Goal: Check status: Check status

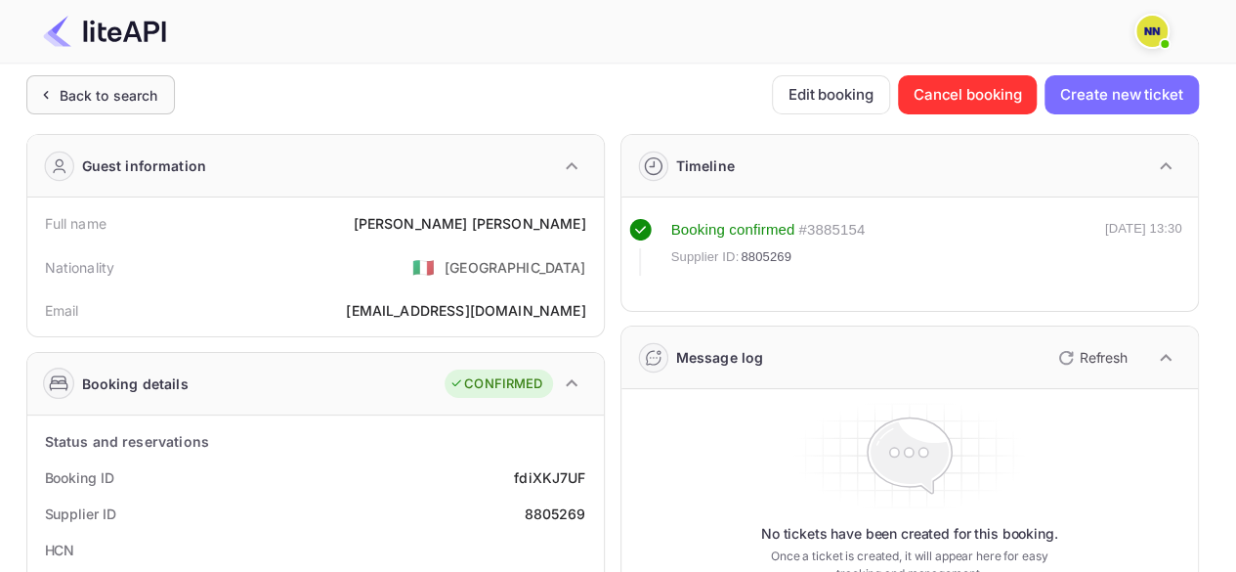
click at [119, 96] on div "Back to search" at bounding box center [109, 95] width 99 height 21
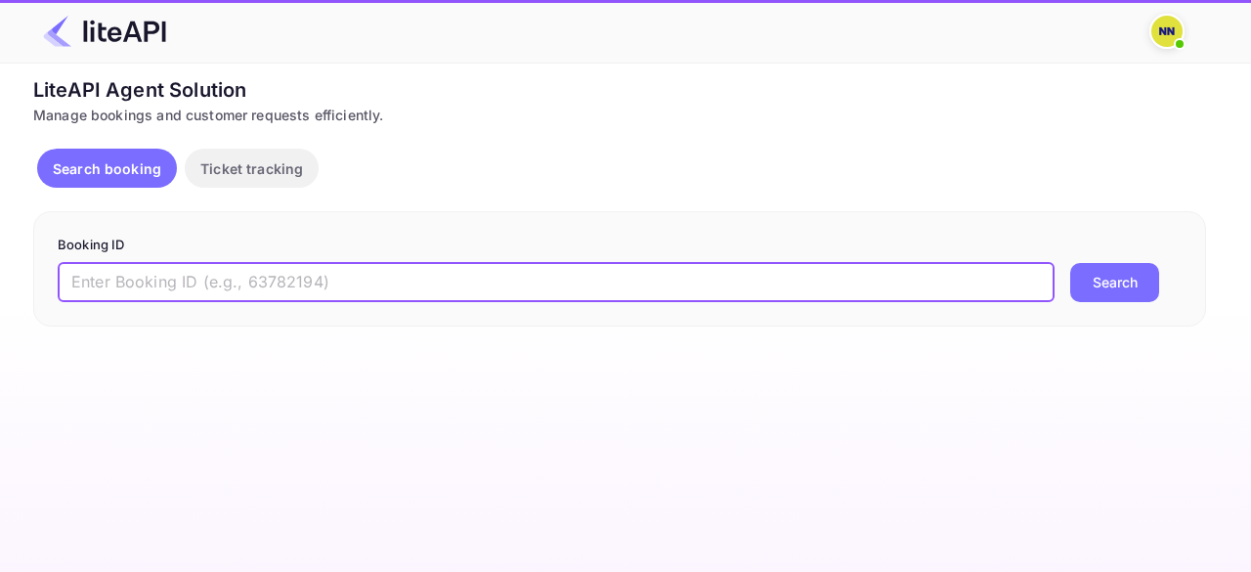
click at [251, 296] on input "text" at bounding box center [556, 282] width 997 height 39
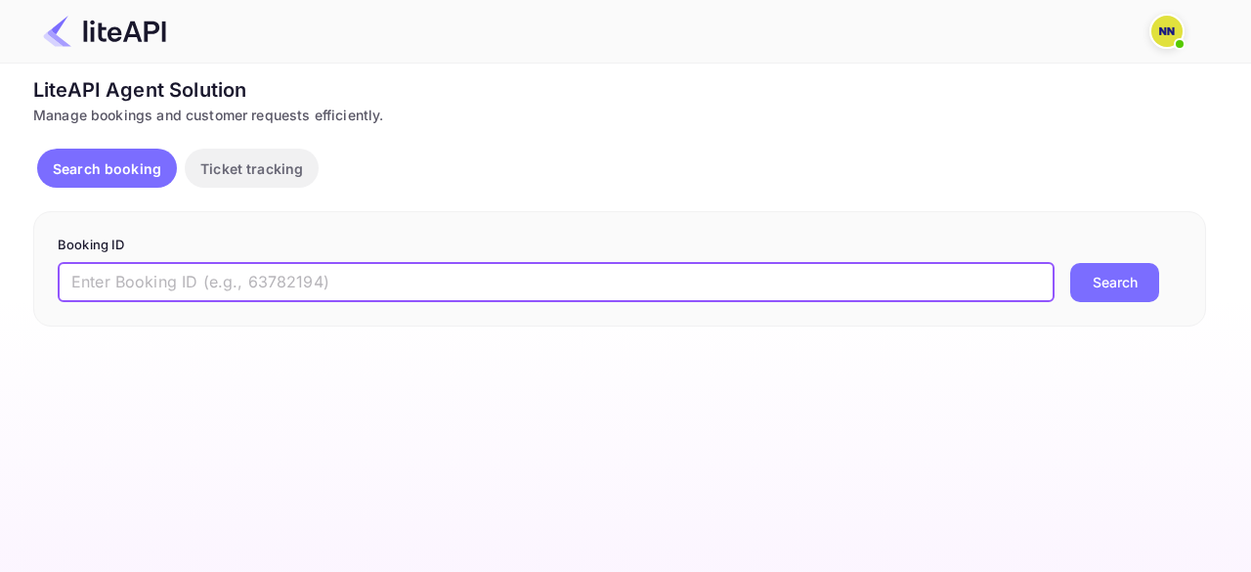
paste input "NQ8LEG"
type input "NQ8LEG"
drag, startPoint x: 148, startPoint y: 278, endPoint x: 0, endPoint y: 277, distance: 147.6
click at [0, 277] on div "Unsaved Changes Ticket Affiliate URL [URL][DOMAIN_NAME] Business partner name N…" at bounding box center [613, 195] width 1227 height 263
paste input "8074385"
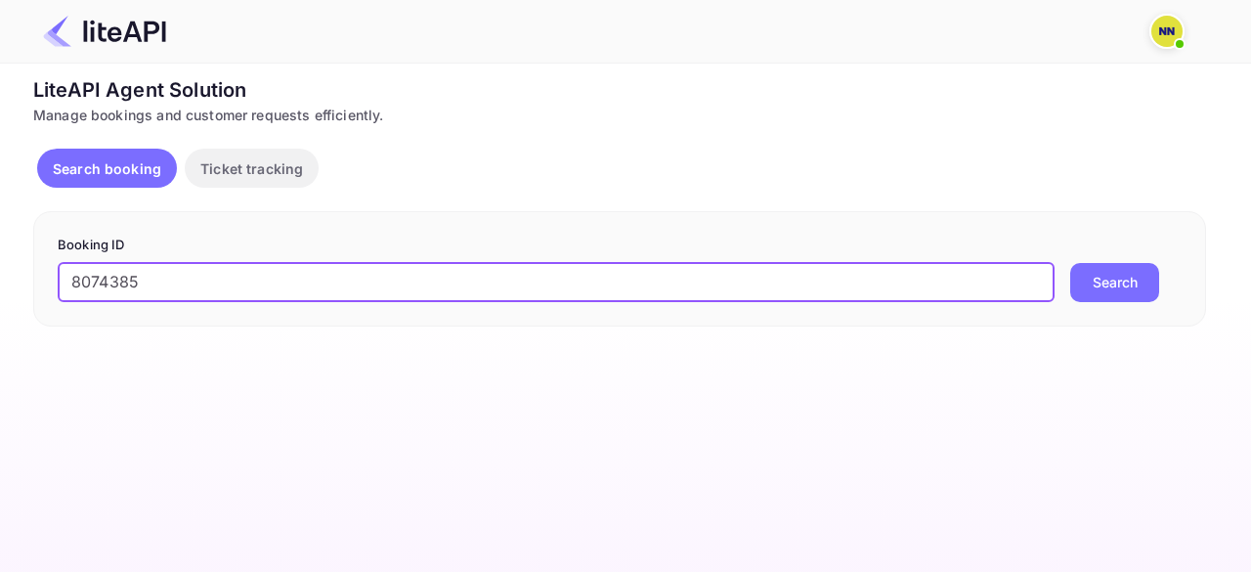
type input "8074385"
click at [1070, 263] on button "Search" at bounding box center [1114, 282] width 89 height 39
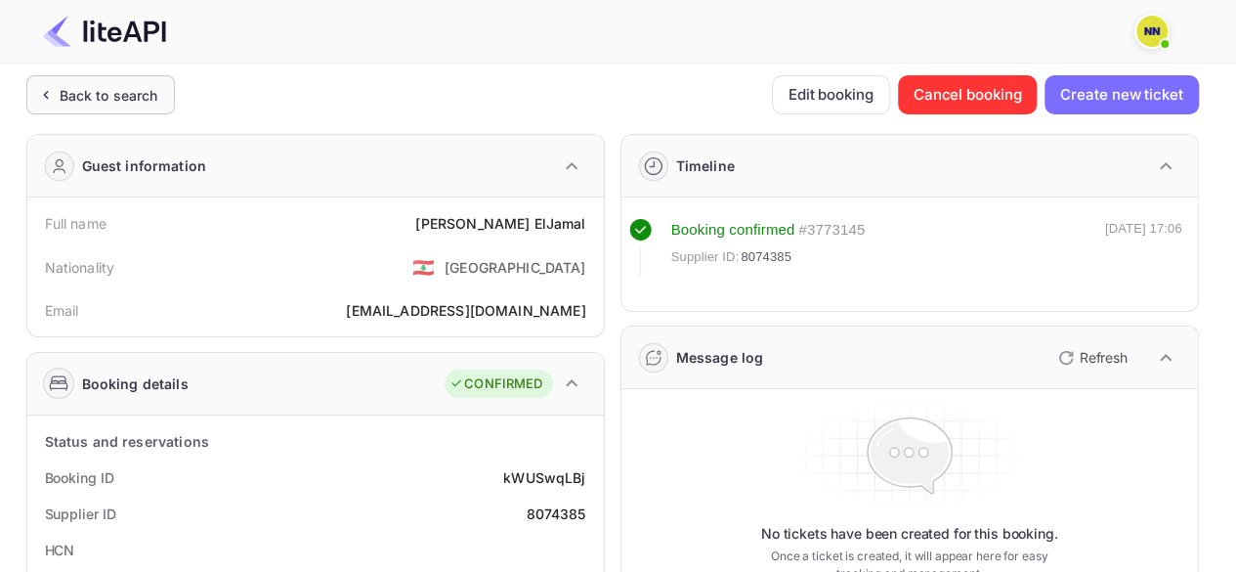
click at [42, 77] on div "Back to search" at bounding box center [100, 94] width 149 height 39
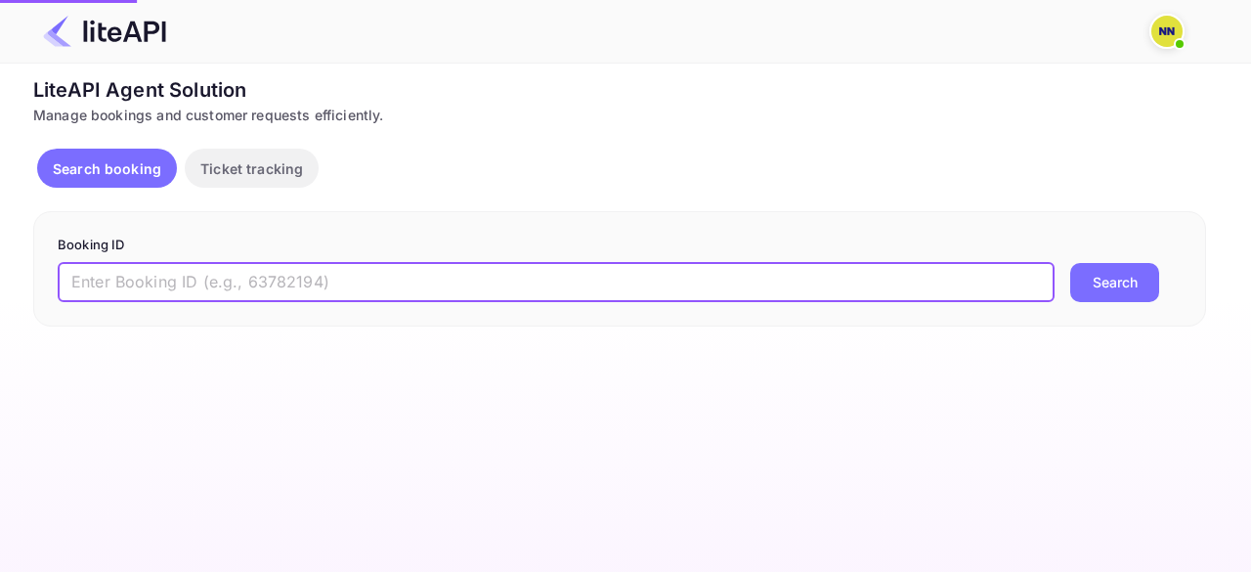
click at [145, 286] on input "text" at bounding box center [556, 282] width 997 height 39
paste input "8435183"
type input "8435183"
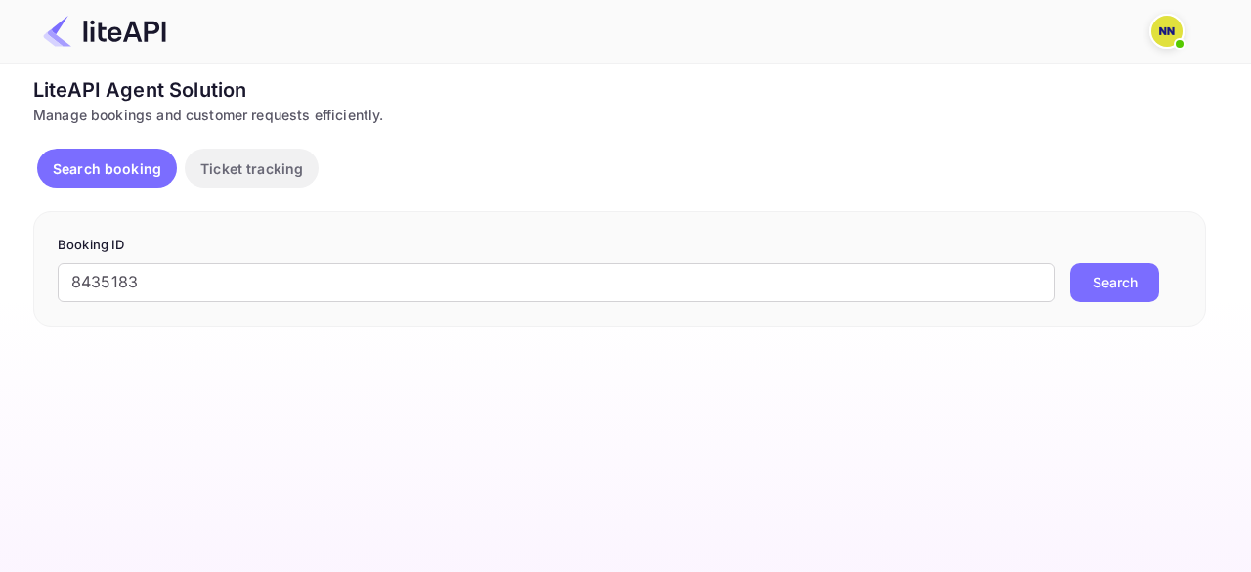
click at [1116, 282] on button "Search" at bounding box center [1114, 282] width 89 height 39
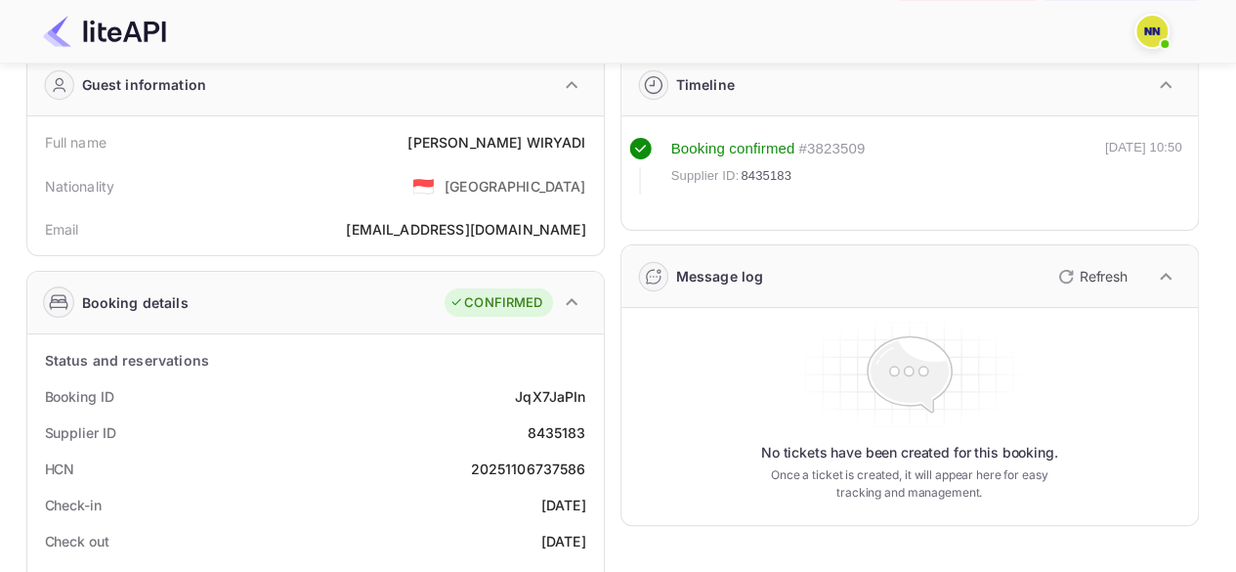
scroll to position [195, 0]
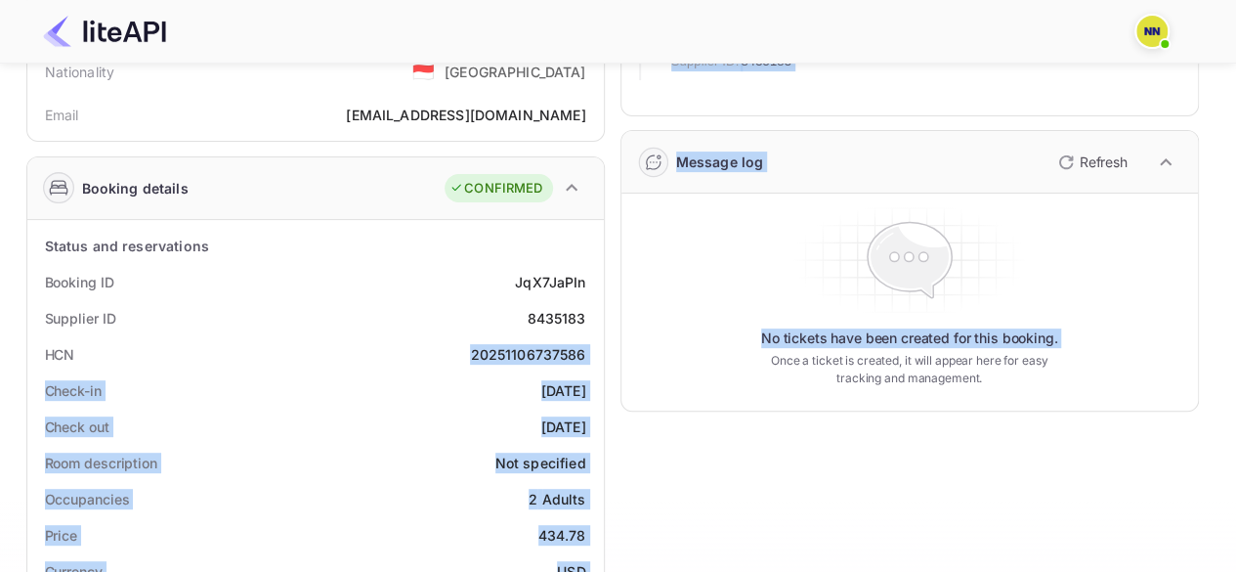
drag, startPoint x: 473, startPoint y: 351, endPoint x: 622, endPoint y: 351, distance: 148.5
click at [622, 351] on div "Guest information Full name [PERSON_NAME] Nationality 🇮🇩 [DEMOGRAPHIC_DATA] Ema…" at bounding box center [605, 563] width 1188 height 1280
copy div "20251106737586 Check-in [DATE] Check out [DATE] Room description Not specified …"
click at [588, 349] on div "HCN 20251106737586" at bounding box center [315, 354] width 561 height 36
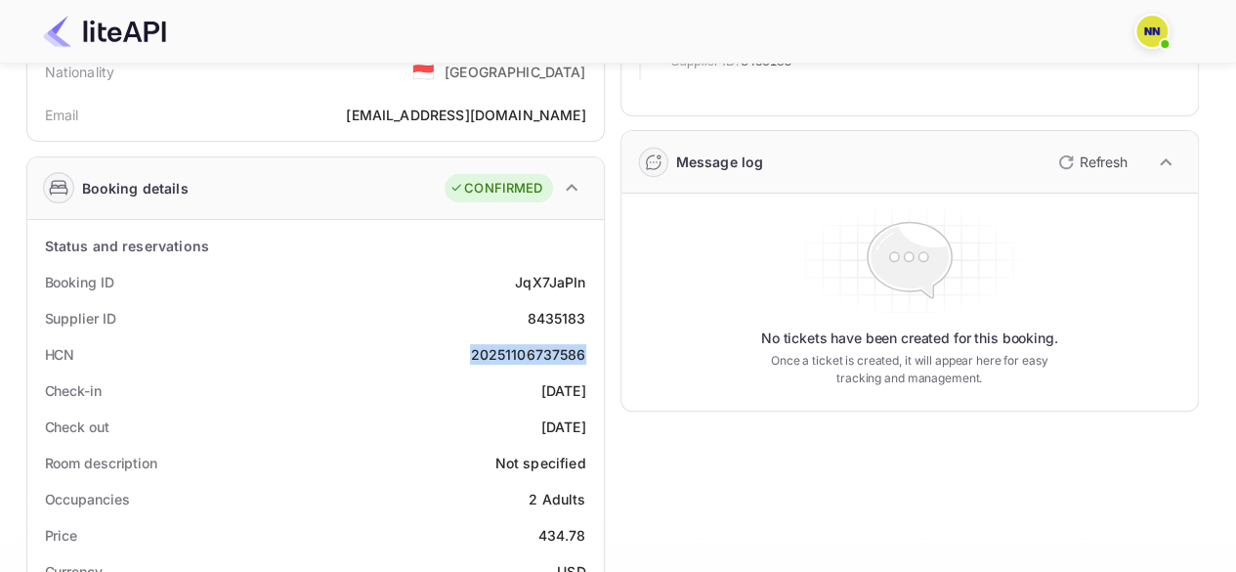
drag, startPoint x: 586, startPoint y: 347, endPoint x: 469, endPoint y: 361, distance: 118.1
click at [469, 361] on div "HCN 20251106737586" at bounding box center [315, 354] width 561 height 36
copy div "20251106737586"
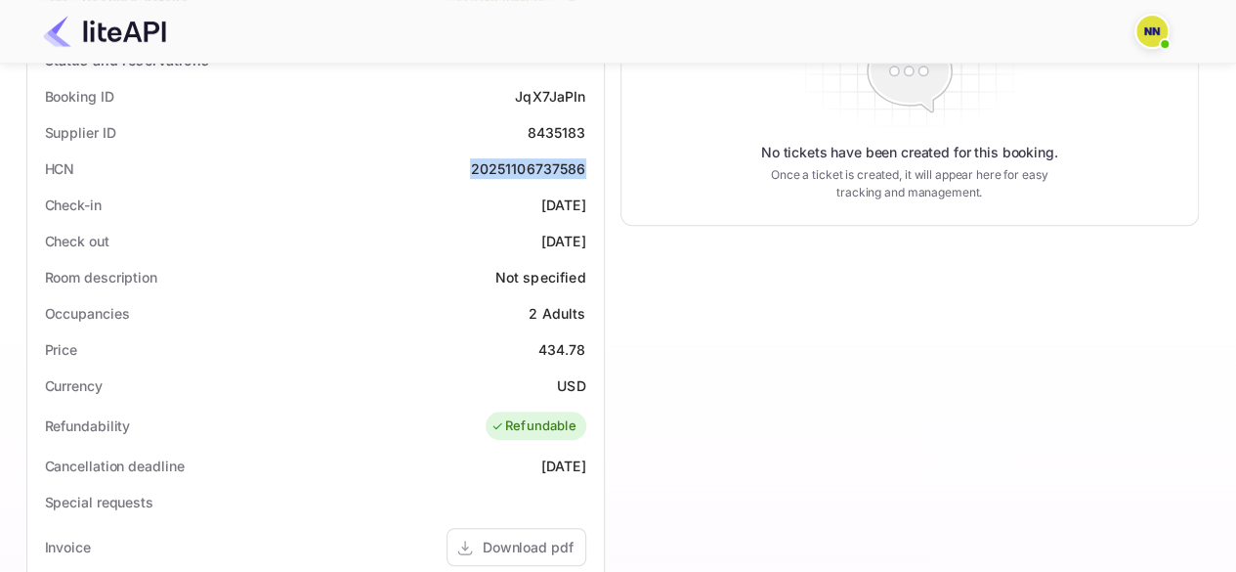
scroll to position [293, 0]
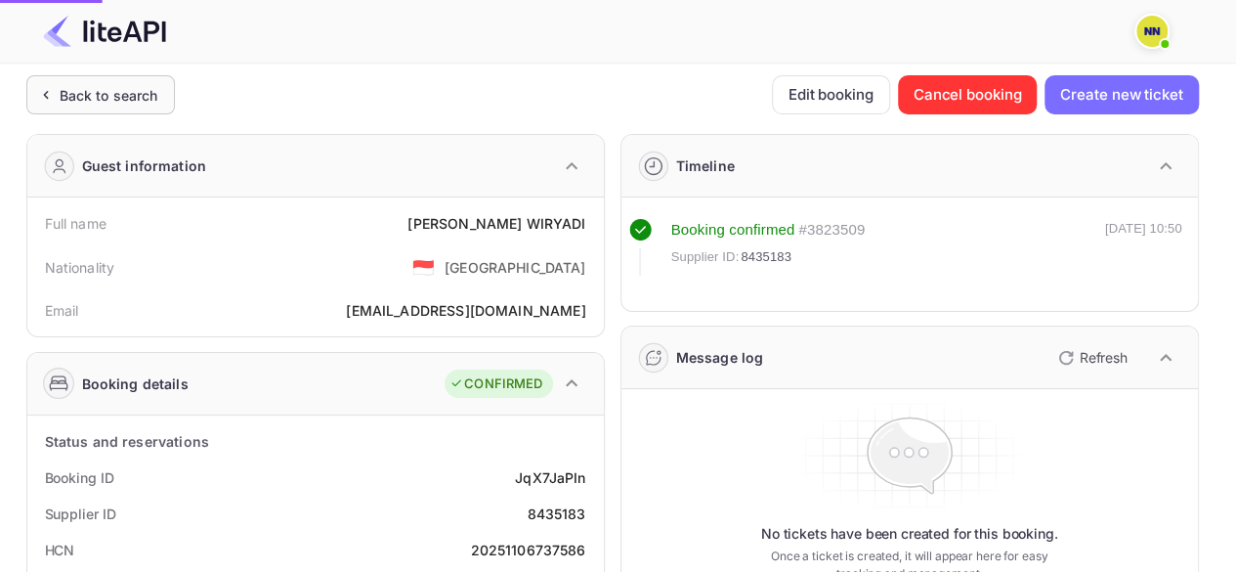
click at [135, 91] on div "Back to search" at bounding box center [109, 95] width 99 height 21
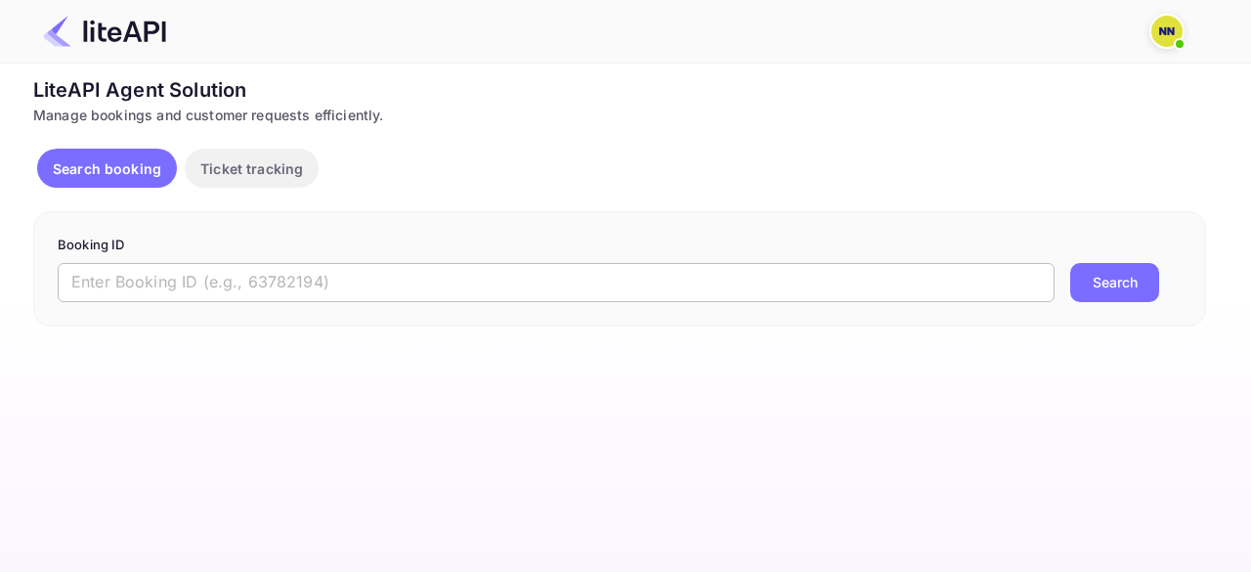
click at [188, 288] on input "text" at bounding box center [556, 282] width 997 height 39
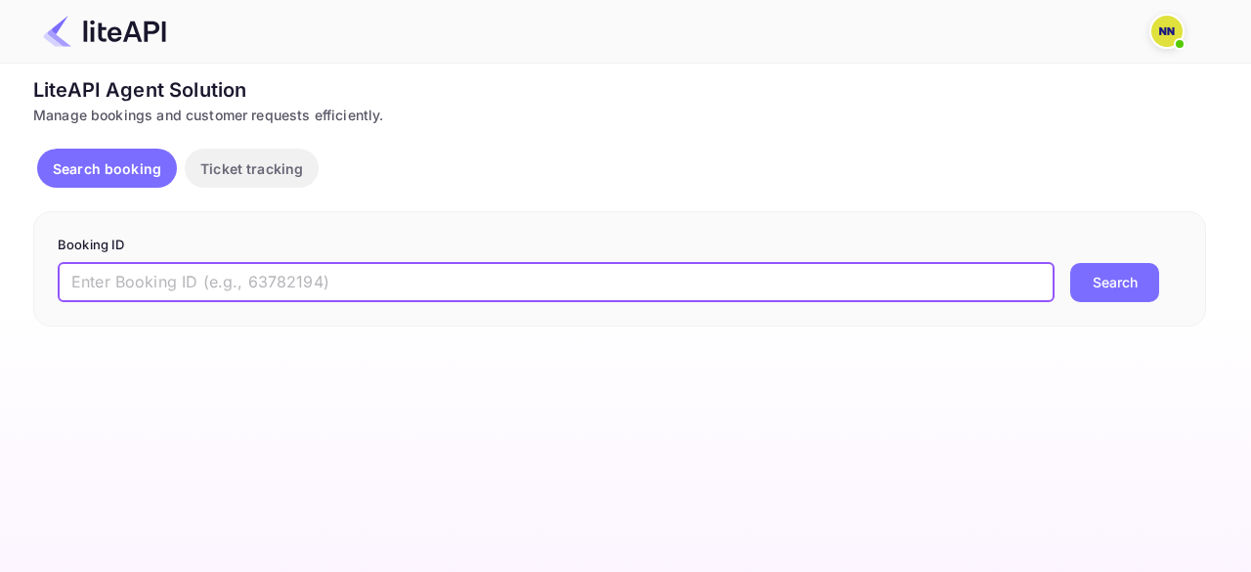
paste input "8895600"
type input "8895600"
click at [1143, 288] on button "Search" at bounding box center [1114, 282] width 89 height 39
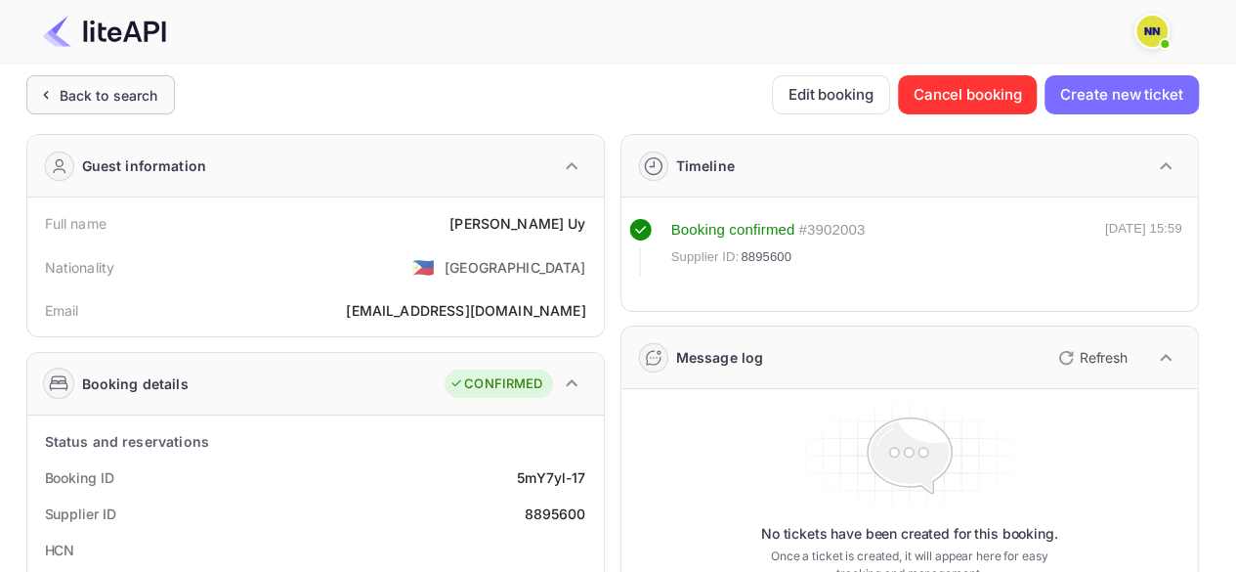
click at [44, 99] on icon at bounding box center [45, 95] width 21 height 20
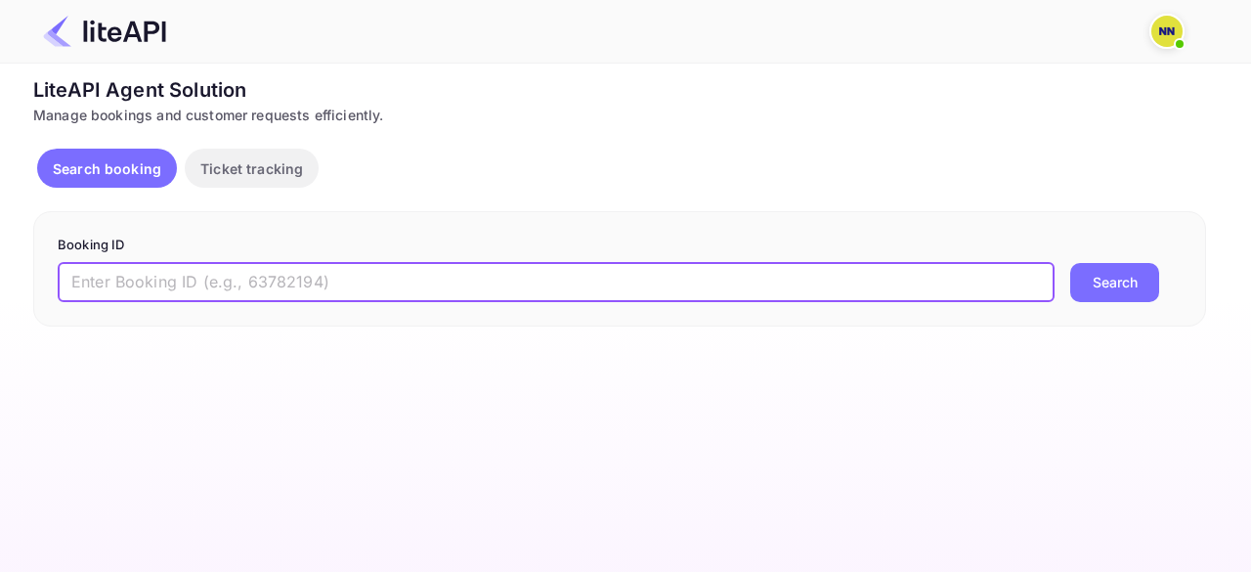
drag, startPoint x: 137, startPoint y: 290, endPoint x: 325, endPoint y: 290, distance: 188.6
click at [137, 291] on input "text" at bounding box center [556, 282] width 997 height 39
paste input "0013TS"
type input "0013TS"
drag, startPoint x: 191, startPoint y: 294, endPoint x: 0, endPoint y: 279, distance: 191.1
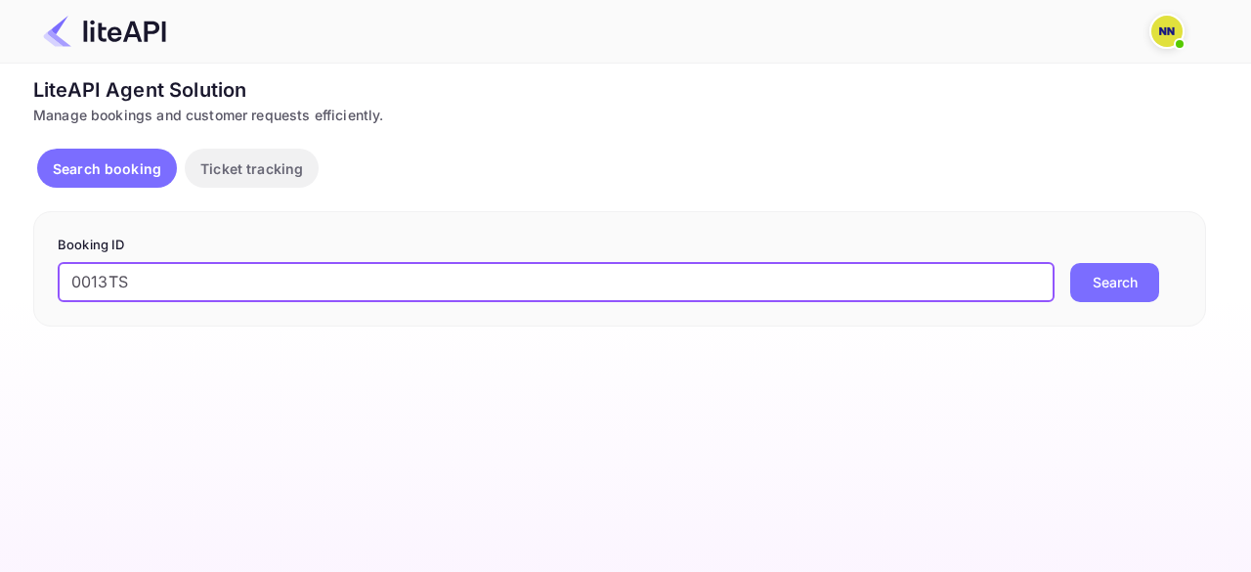
click at [0, 279] on div "Unsaved Changes Ticket Affiliate URL [URL][DOMAIN_NAME] Business partner name N…" at bounding box center [613, 195] width 1227 height 263
paste input "8967711"
type input "8967711"
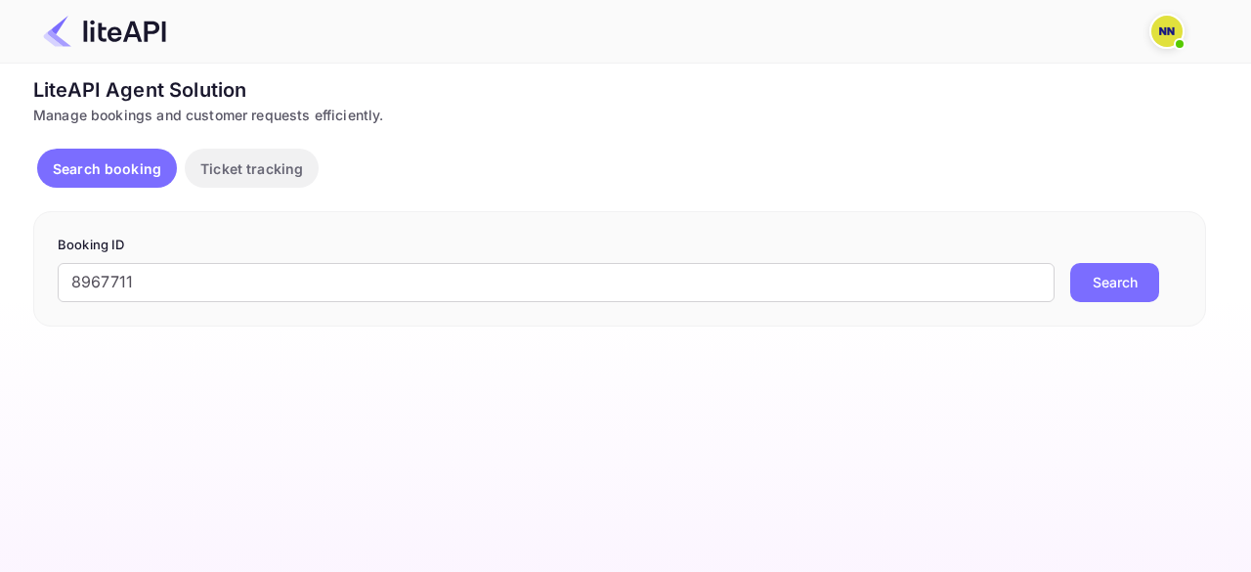
click at [1118, 276] on button "Search" at bounding box center [1114, 282] width 89 height 39
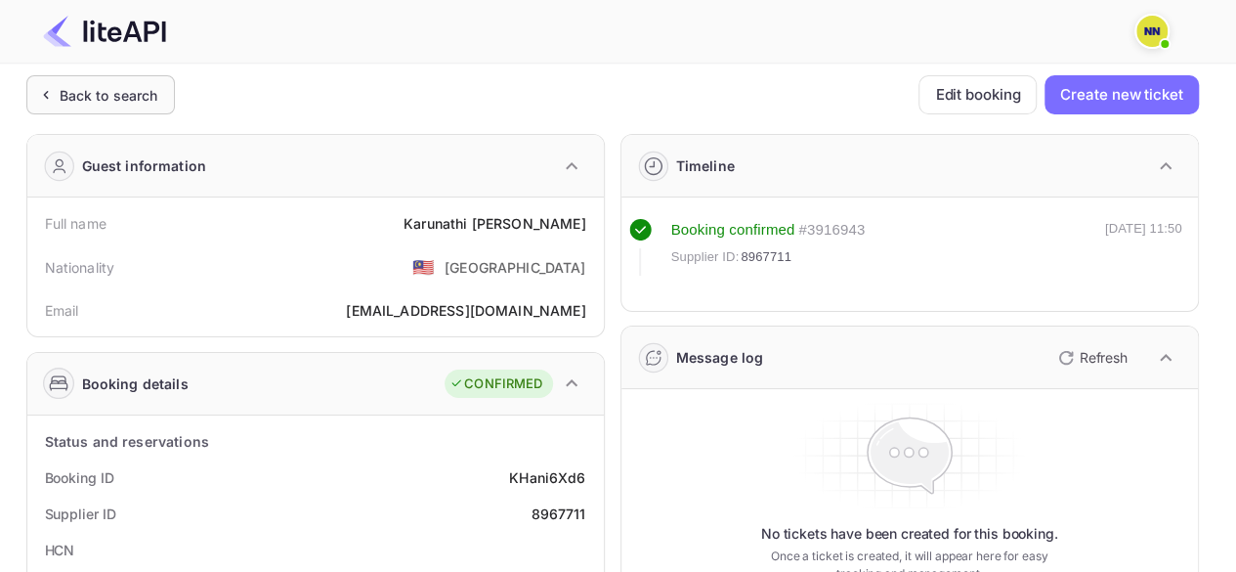
click at [35, 91] on icon at bounding box center [45, 95] width 21 height 20
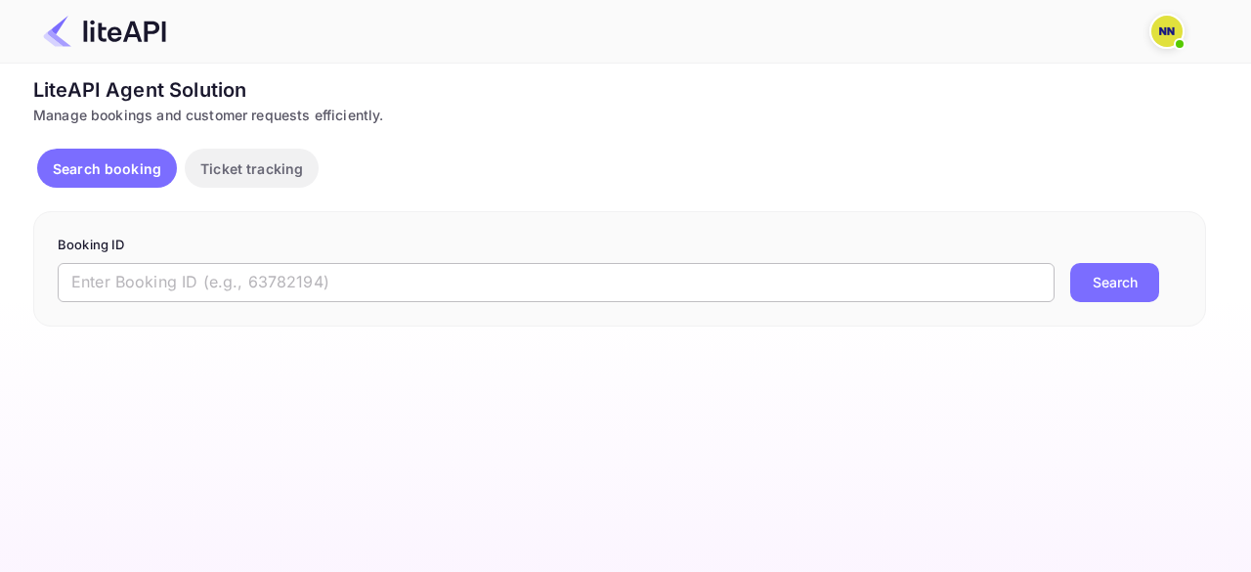
click at [327, 278] on input "text" at bounding box center [556, 282] width 997 height 39
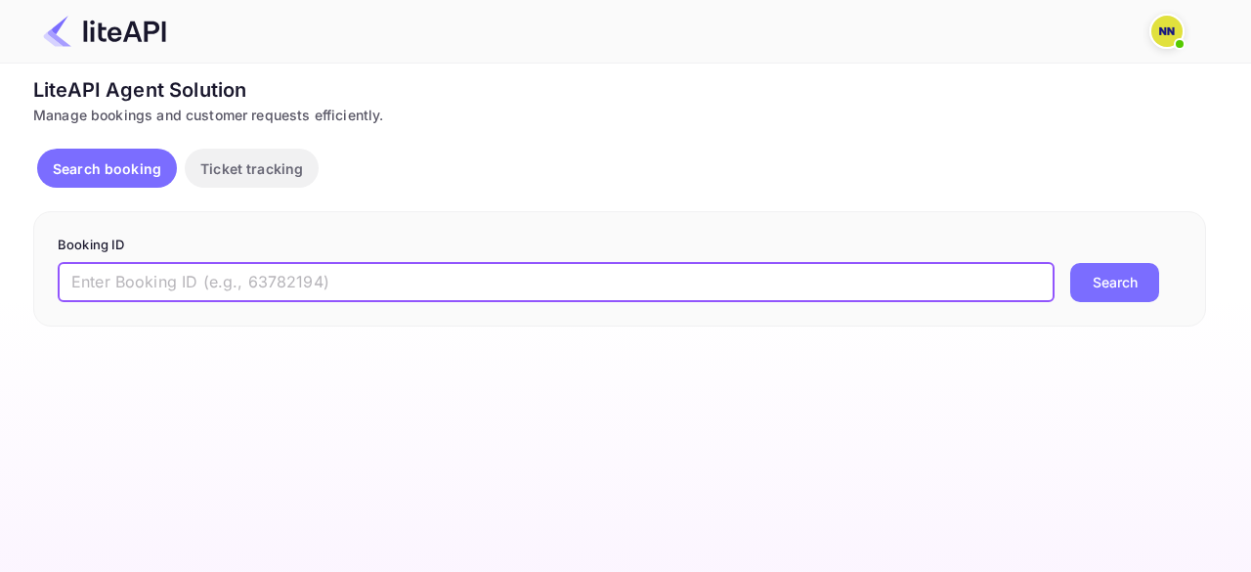
paste input "8738860"
type input "8738860"
click at [1141, 269] on button "Search" at bounding box center [1114, 282] width 89 height 39
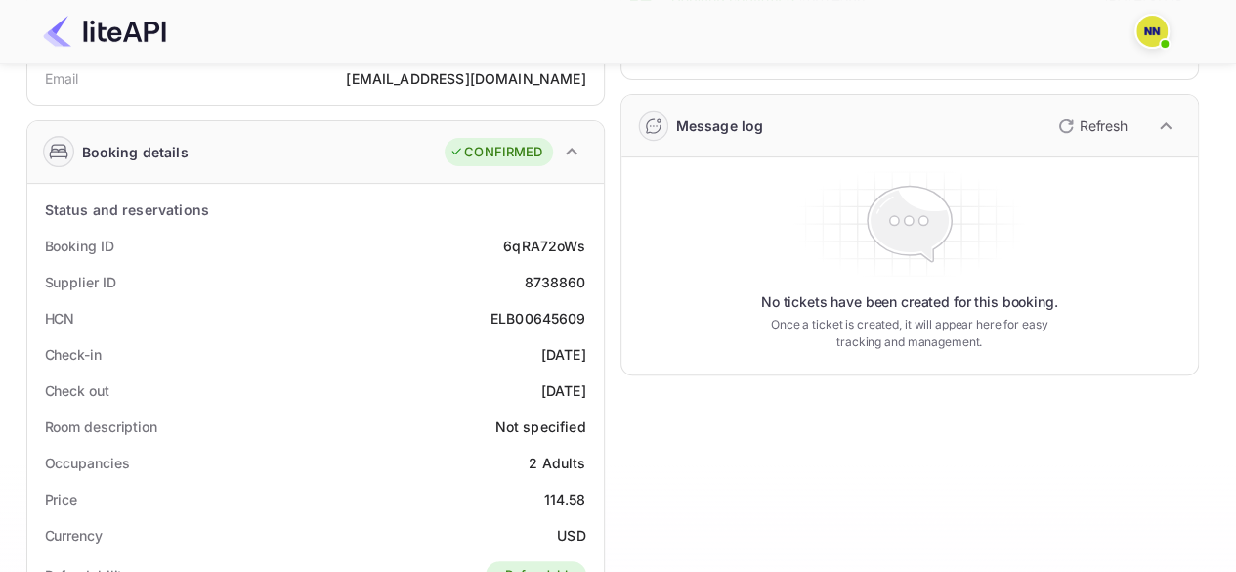
scroll to position [162, 0]
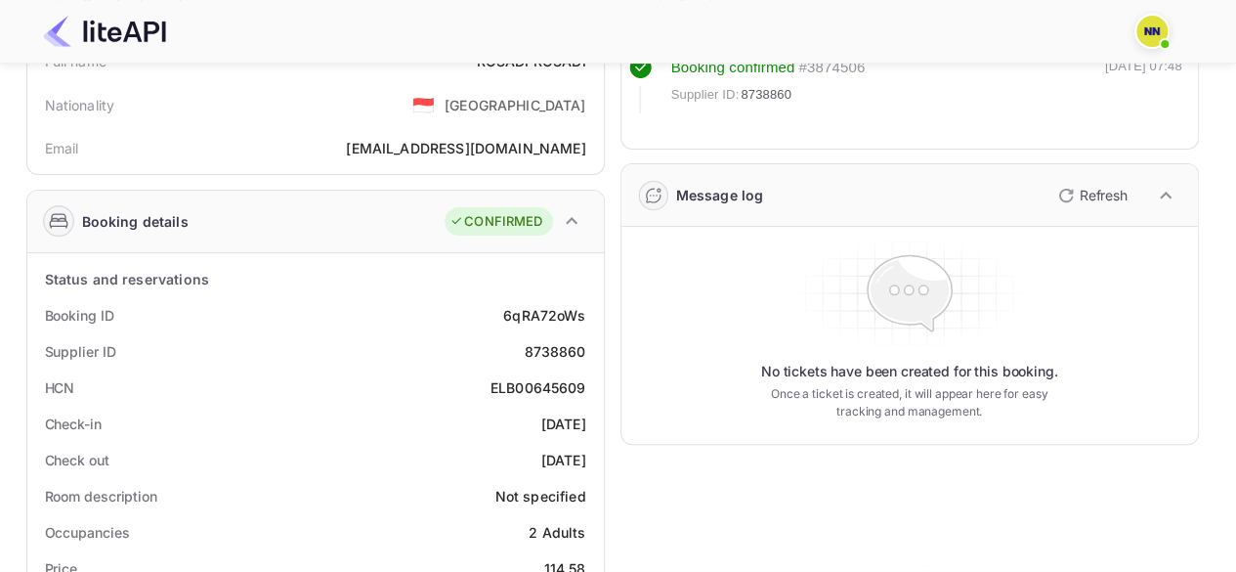
click at [539, 381] on div "ELB00645609" at bounding box center [539, 387] width 96 height 21
copy div "ELB00645609"
click at [539, 381] on div "ELB00645609" at bounding box center [539, 387] width 96 height 21
